Goal: Task Accomplishment & Management: Use online tool/utility

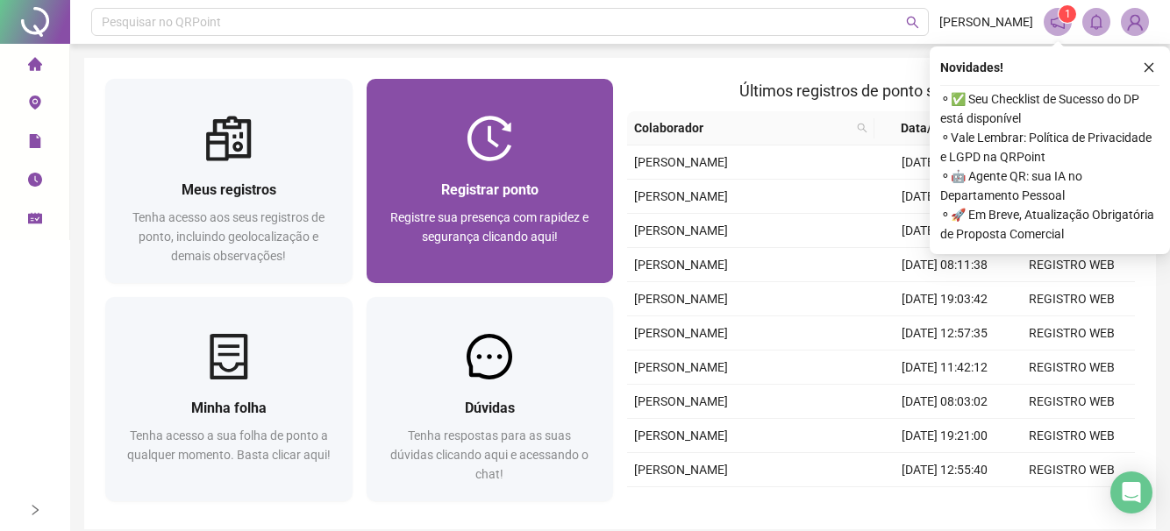
click at [458, 192] on span "Registrar ponto" at bounding box center [489, 190] width 97 height 17
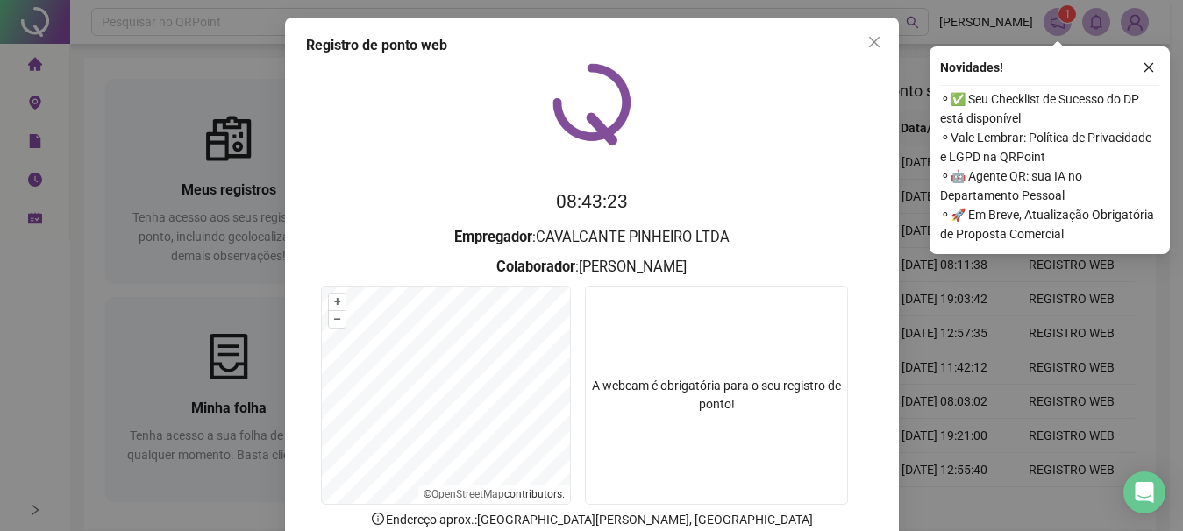
scroll to position [115, 0]
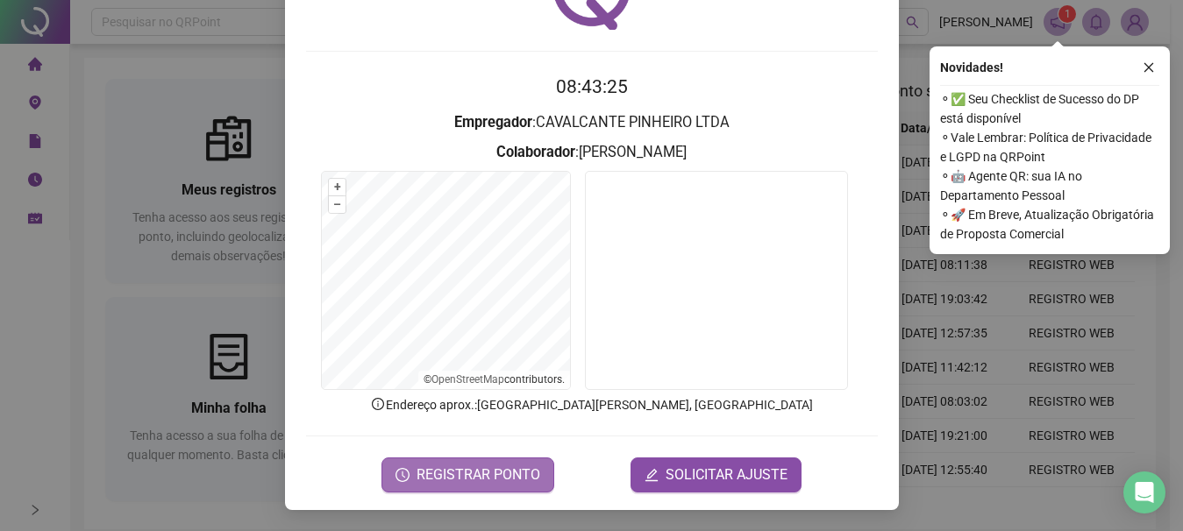
click at [453, 480] on span "REGISTRAR PONTO" at bounding box center [479, 475] width 124 height 21
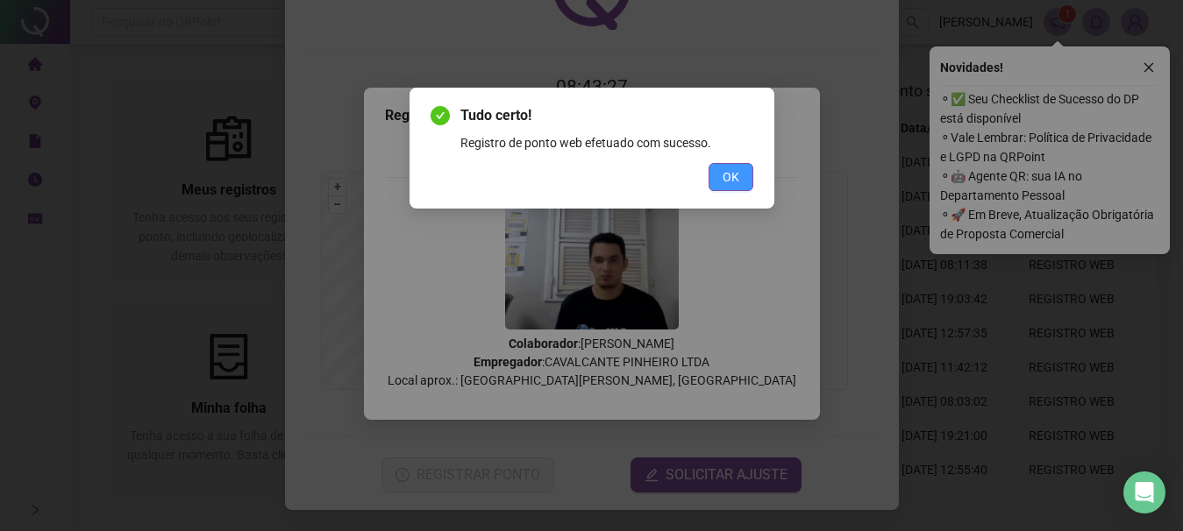
click at [740, 174] on button "OK" at bounding box center [731, 177] width 45 height 28
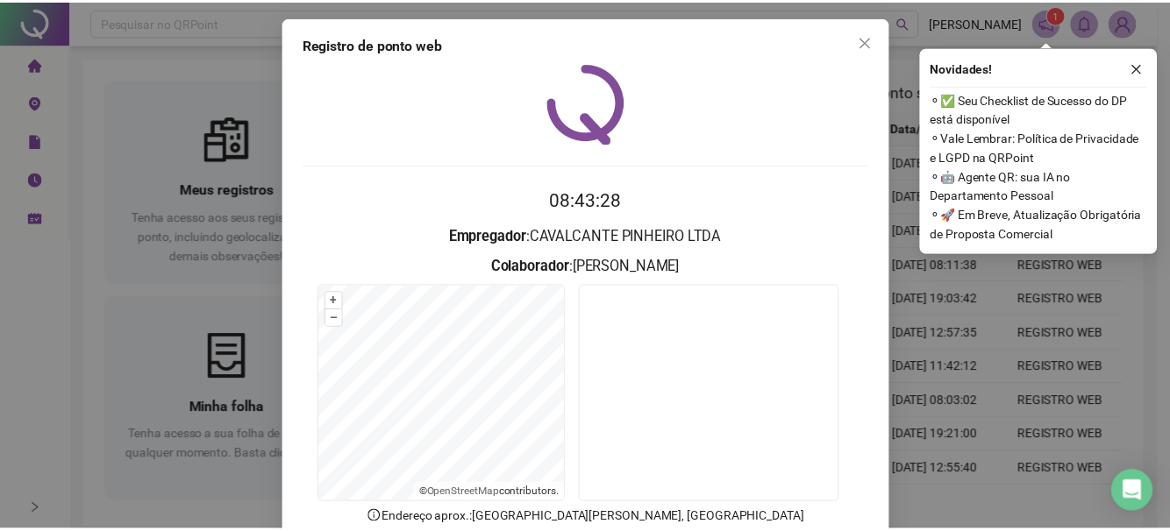
scroll to position [0, 0]
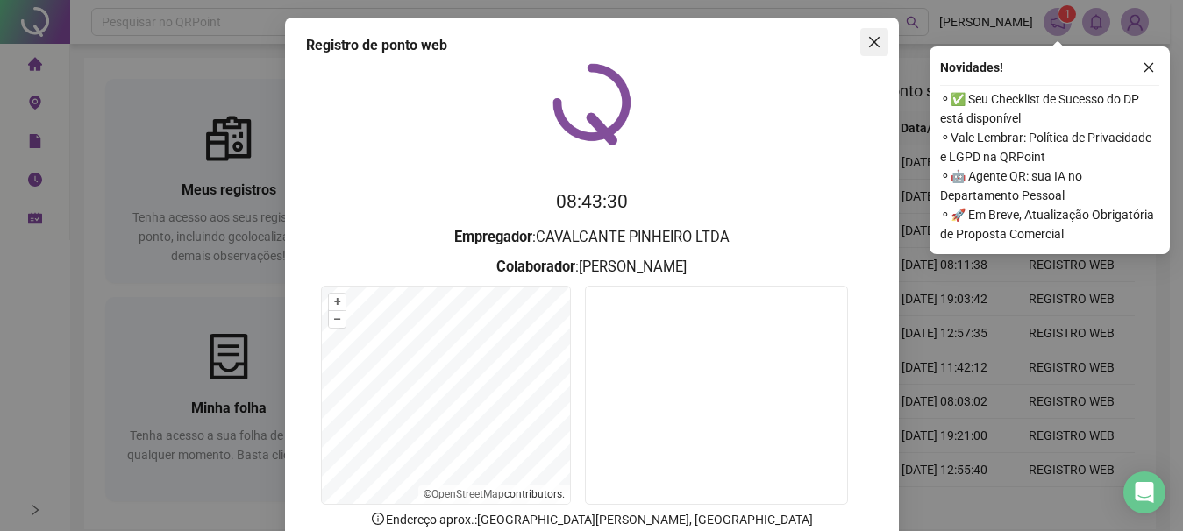
click at [868, 45] on icon "close" at bounding box center [873, 42] width 11 height 11
click at [865, 45] on div "Pesquisar no QRPoint [PERSON_NAME] 1 Meus registros Tenha acesso aos seus regis…" at bounding box center [620, 302] width 1100 height 605
